Goal: Task Accomplishment & Management: Manage account settings

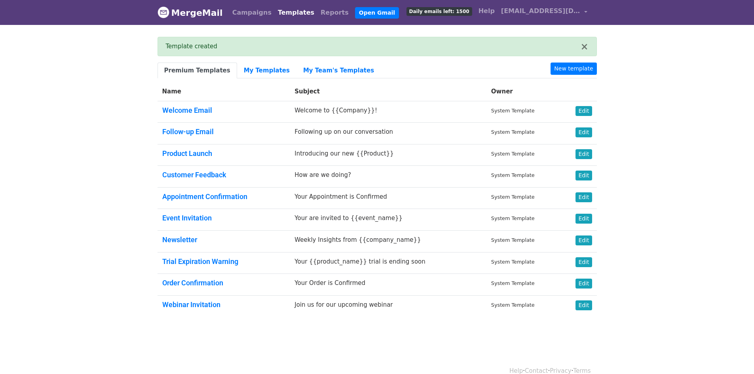
click at [620, 252] on body "MergeMail Campaigns Templates Reports Open Gmail Daily emails left: 1500 Help i…" at bounding box center [377, 177] width 754 height 355
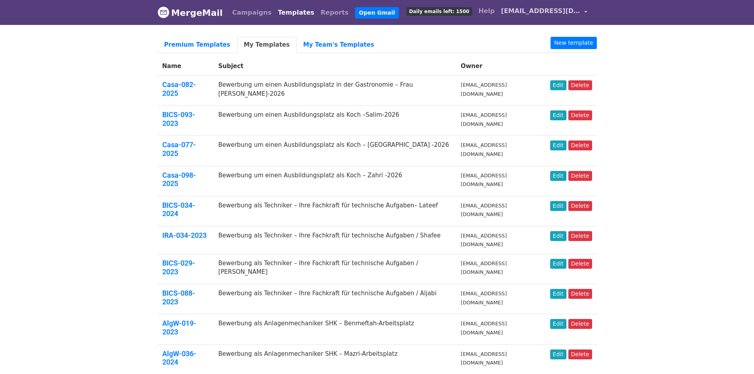
click at [554, 14] on span "[EMAIL_ADDRESS][DOMAIN_NAME]" at bounding box center [540, 10] width 79 height 9
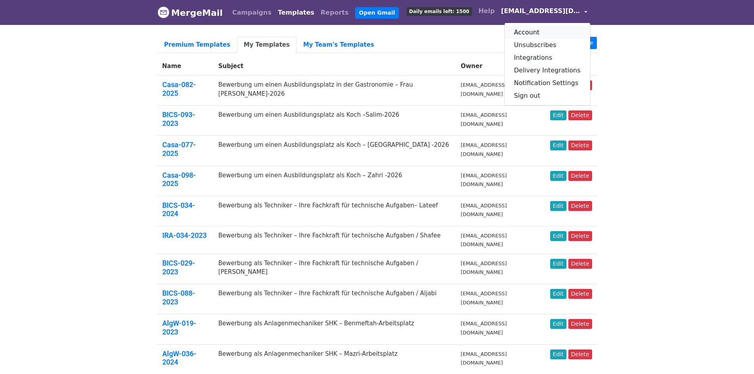
click at [546, 30] on link "Account" at bounding box center [547, 32] width 85 height 13
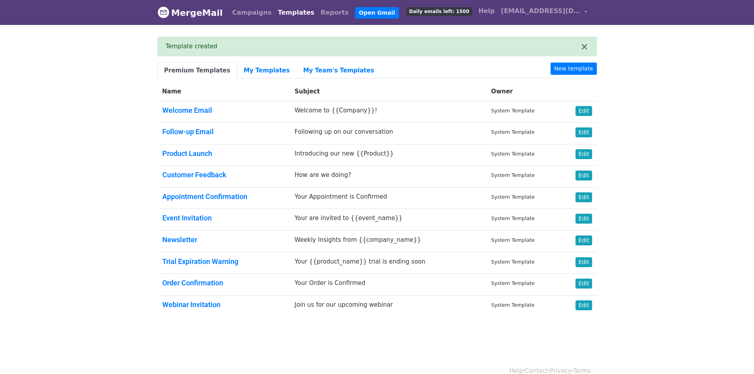
drag, startPoint x: 713, startPoint y: 114, endPoint x: 702, endPoint y: 106, distance: 13.4
click at [708, 110] on body "MergeMail Campaigns Templates Reports Open Gmail Daily emails left: 1500 Help […" at bounding box center [377, 177] width 754 height 355
click at [585, 48] on button "×" at bounding box center [584, 46] width 8 height 9
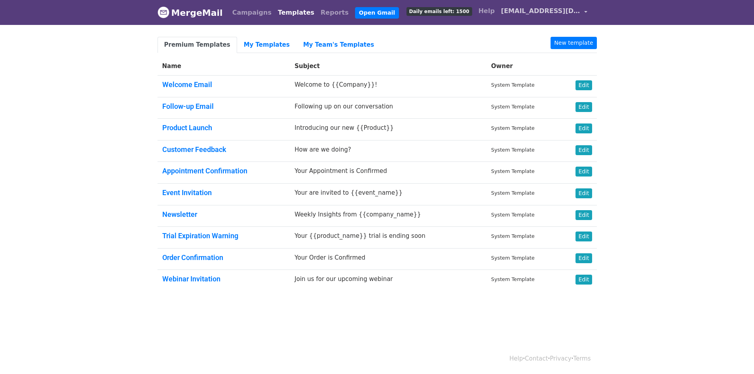
click at [580, 8] on link "[EMAIL_ADDRESS][DOMAIN_NAME]" at bounding box center [544, 12] width 93 height 19
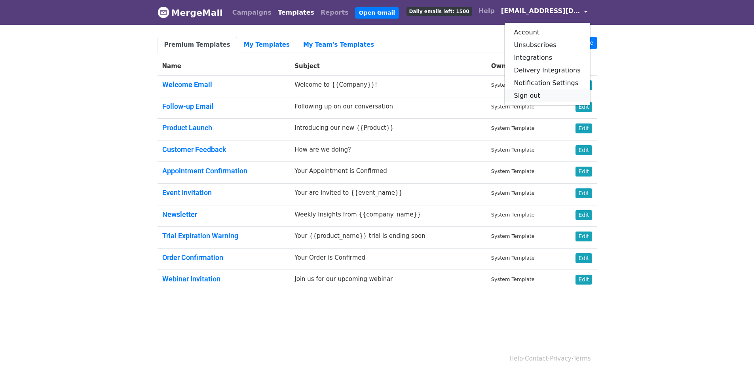
click at [530, 97] on link "Sign out" at bounding box center [547, 95] width 85 height 13
